Goal: Consume media (video, audio): Consume media (video, audio)

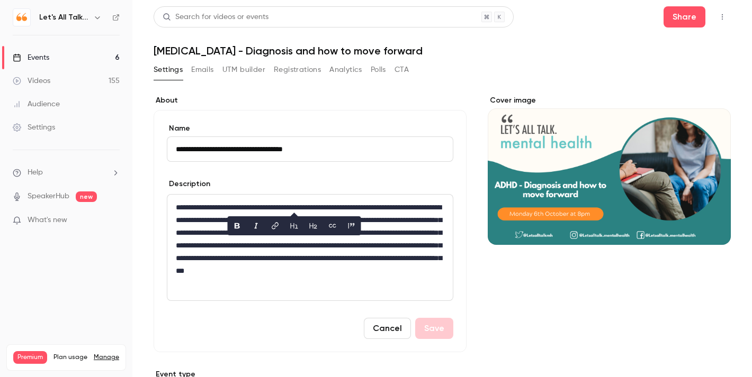
click at [441, 172] on form "**********" at bounding box center [310, 231] width 286 height 216
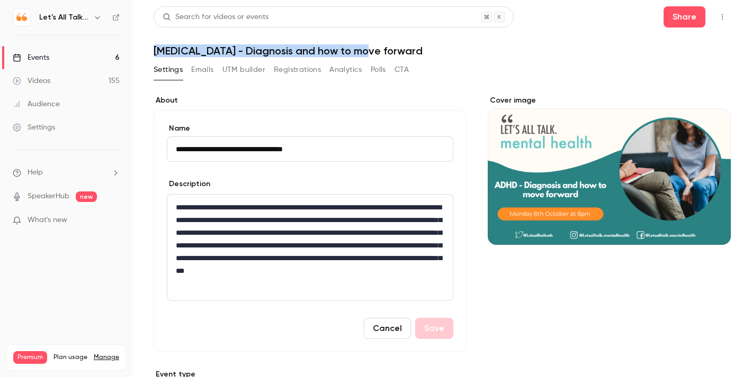
drag, startPoint x: 371, startPoint y: 52, endPoint x: 154, endPoint y: 53, distance: 216.5
click at [154, 53] on h1 "[MEDICAL_DATA] - Diagnosis and how to move forward" at bounding box center [442, 50] width 577 height 13
copy h1 "[MEDICAL_DATA] - Diagnosis and how to move forward"
click at [32, 69] on link "Events 6" at bounding box center [66, 57] width 132 height 23
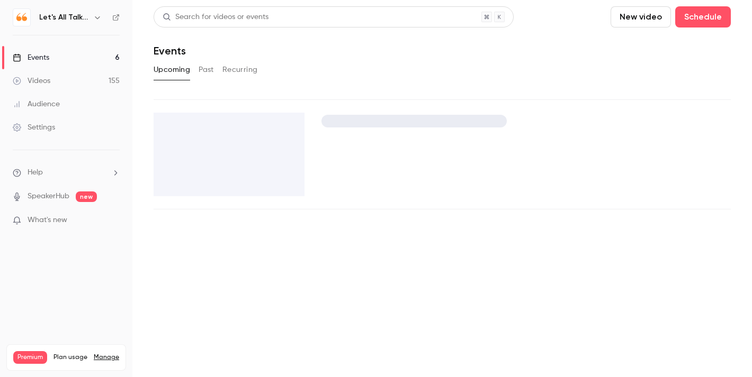
click at [36, 60] on div "Events" at bounding box center [31, 57] width 37 height 11
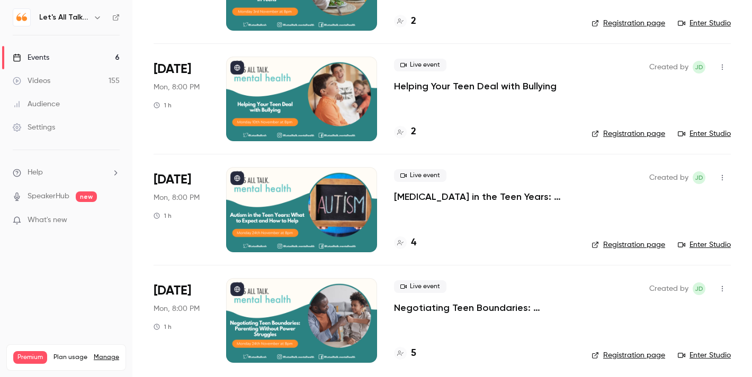
scroll to position [366, 0]
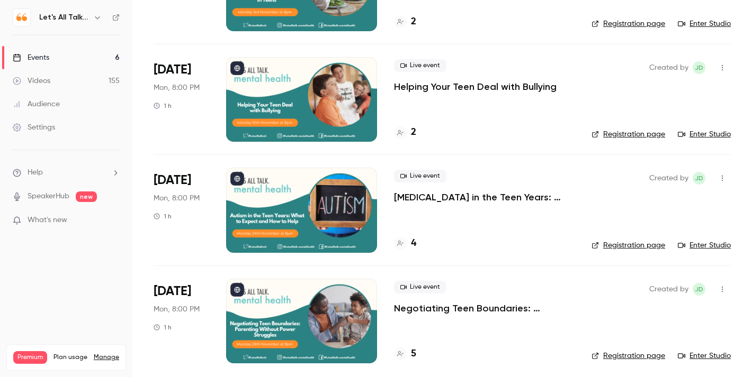
click at [41, 83] on div "Videos" at bounding box center [32, 81] width 38 height 11
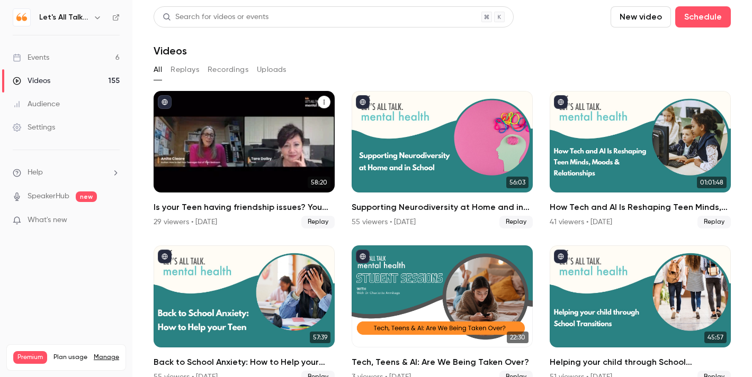
click at [252, 143] on div "Is your Teen having friendship issues? You can help." at bounding box center [244, 142] width 181 height 102
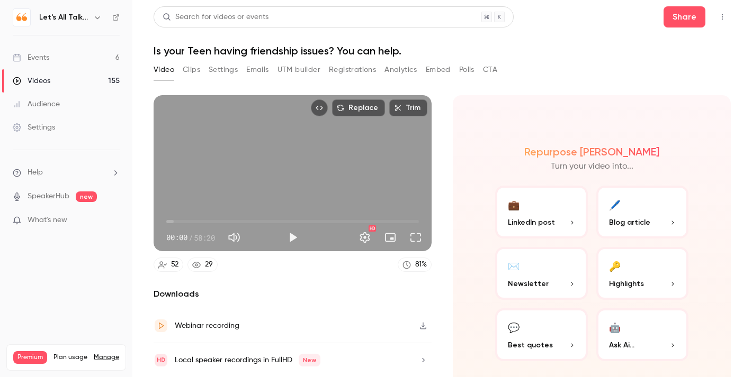
click at [194, 68] on button "Clips" at bounding box center [191, 69] width 17 height 17
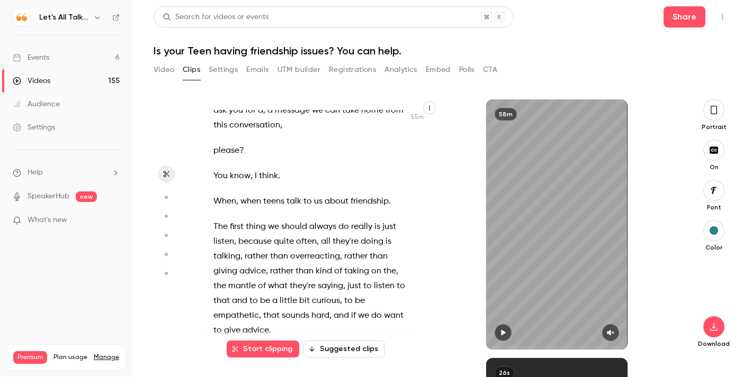
scroll to position [18369, 0]
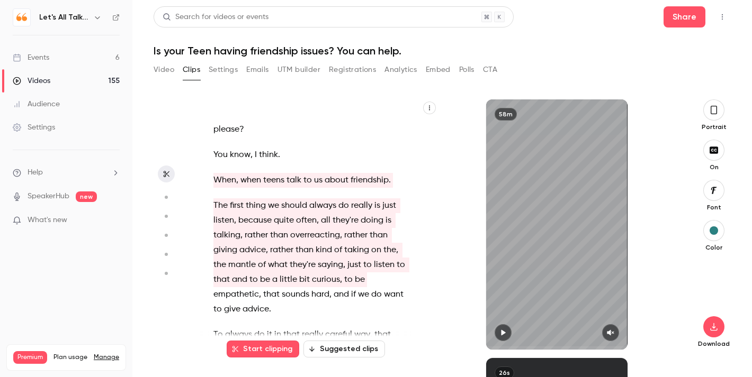
drag, startPoint x: 215, startPoint y: 151, endPoint x: 385, endPoint y: 252, distance: 197.3
click at [385, 252] on div "Hello and welcome to Let's All Talk Mental Health . I'm your host [PERSON_NAME]…" at bounding box center [316, 230] width 232 height 240
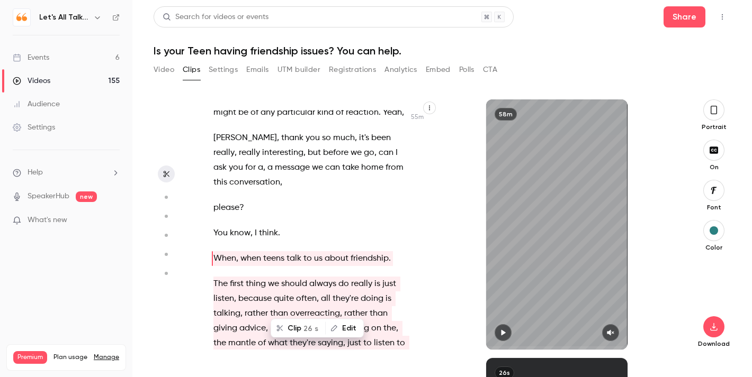
scroll to position [18290, 0]
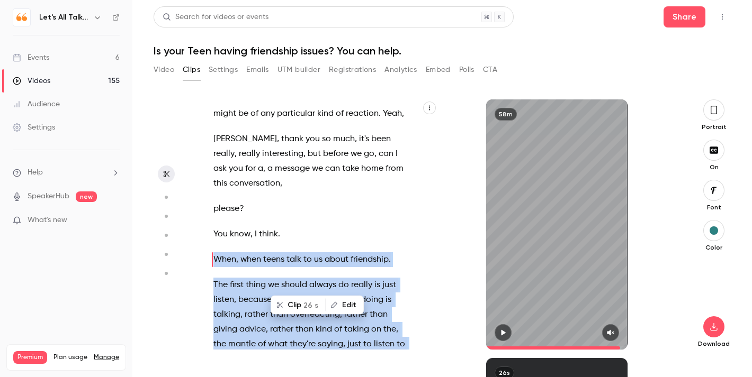
click at [412, 286] on div "Hello and welcome to Let's All Talk Mental Health . I'm your host [PERSON_NAME]…" at bounding box center [316, 230] width 232 height 240
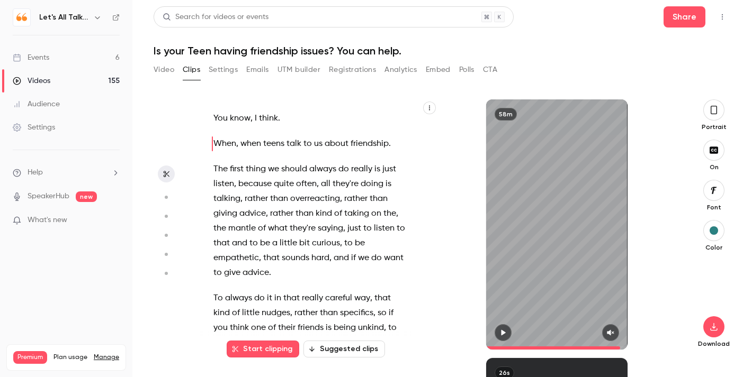
scroll to position [18396, 0]
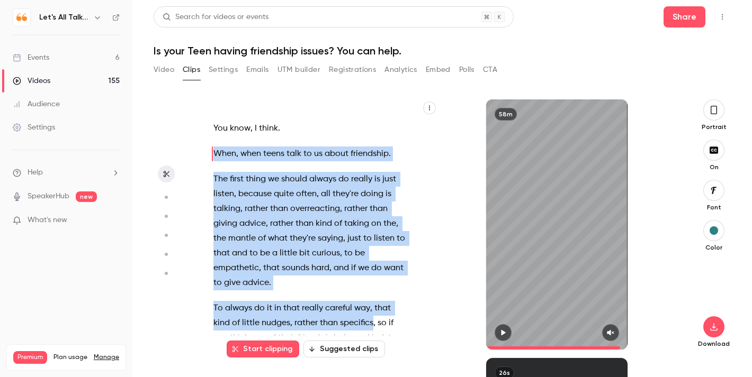
drag, startPoint x: 354, startPoint y: 294, endPoint x: 211, endPoint y: 125, distance: 220.8
click at [211, 125] on div "Hello and welcome to Let's All Talk Mental Health . I'm your host [PERSON_NAME]…" at bounding box center [316, 230] width 232 height 240
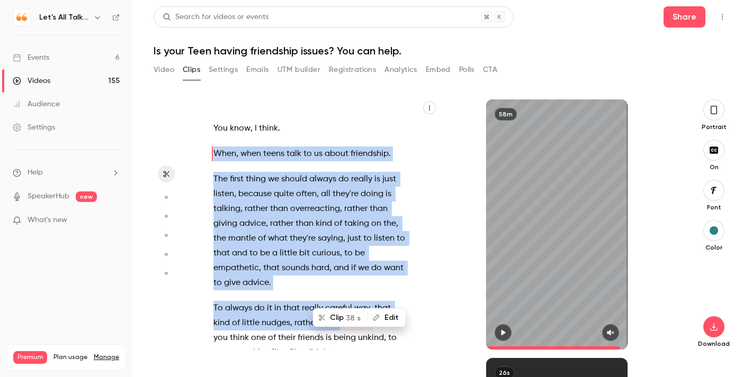
click at [348, 320] on span "38 s" at bounding box center [353, 317] width 15 height 11
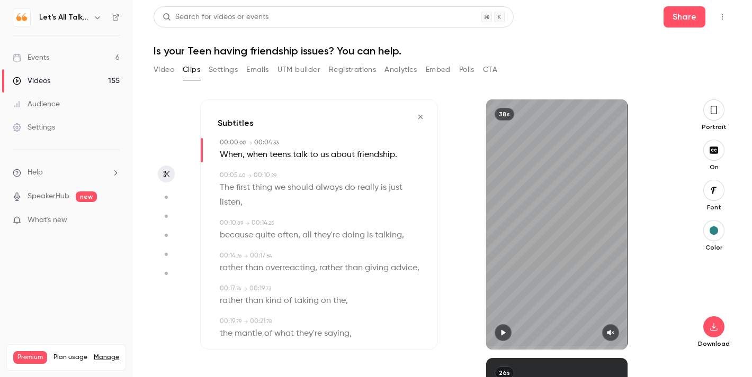
click at [717, 109] on icon "button" at bounding box center [713, 110] width 8 height 12
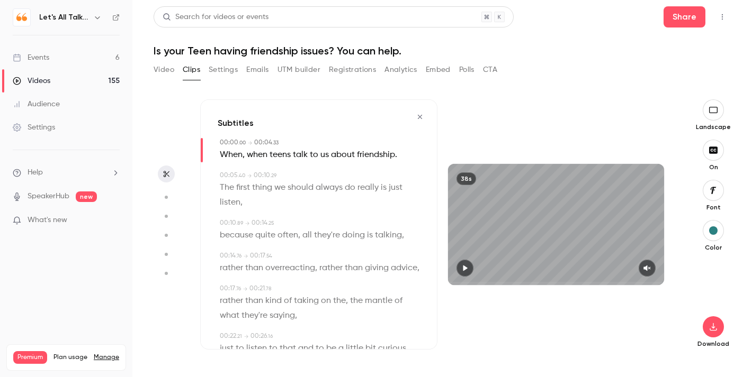
click at [471, 268] on button "button" at bounding box center [464, 268] width 17 height 17
click at [645, 269] on icon "button" at bounding box center [646, 269] width 7 height 6
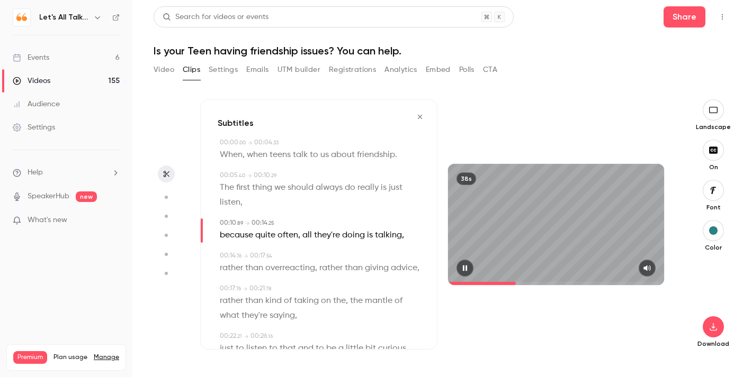
click at [468, 268] on icon "button" at bounding box center [465, 268] width 8 height 7
type input "****"
click at [57, 58] on link "Events 6" at bounding box center [66, 57] width 132 height 23
